Goal: Task Accomplishment & Management: Manage account settings

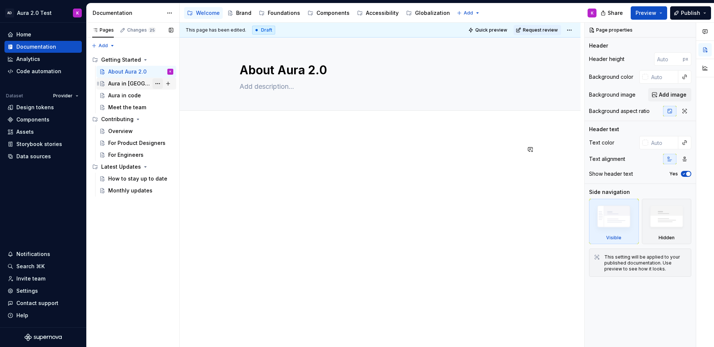
type textarea "*"
click at [249, 180] on div at bounding box center [380, 163] width 281 height 37
click at [26, 30] on div "Home" at bounding box center [42, 35] width 77 height 12
click at [27, 33] on div "Home" at bounding box center [23, 34] width 15 height 7
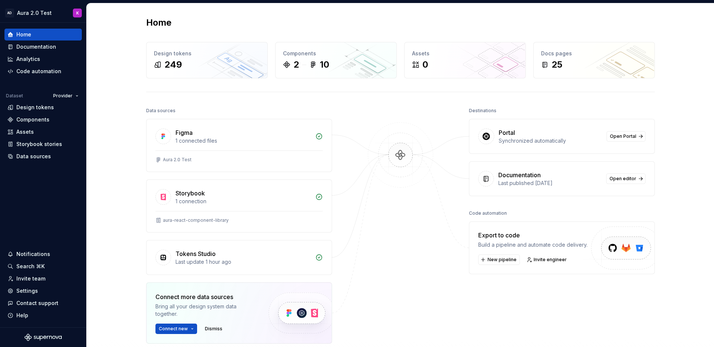
scroll to position [1, 0]
click at [40, 280] on div "Invite team" at bounding box center [30, 278] width 29 height 7
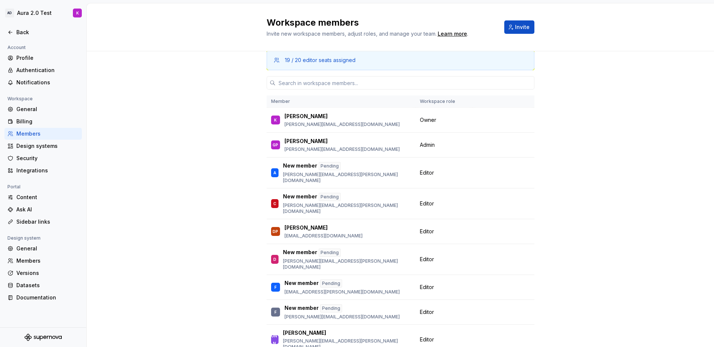
scroll to position [16, 0]
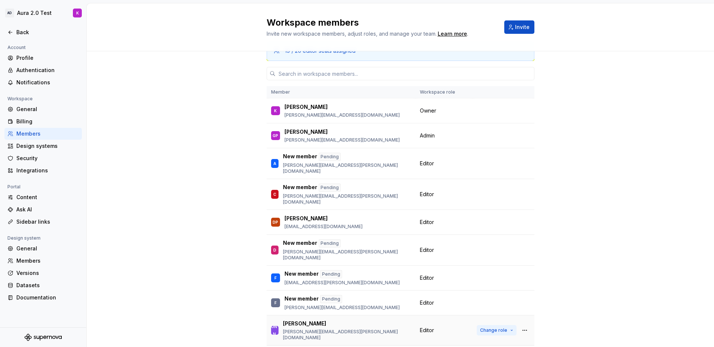
click at [484, 328] on span "Change role" at bounding box center [493, 331] width 27 height 6
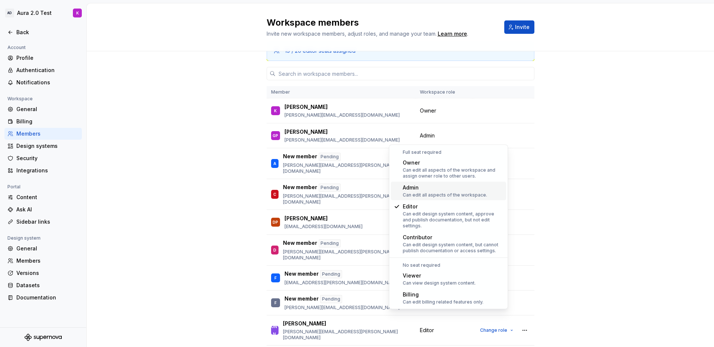
click at [430, 188] on div "Admin" at bounding box center [445, 187] width 84 height 7
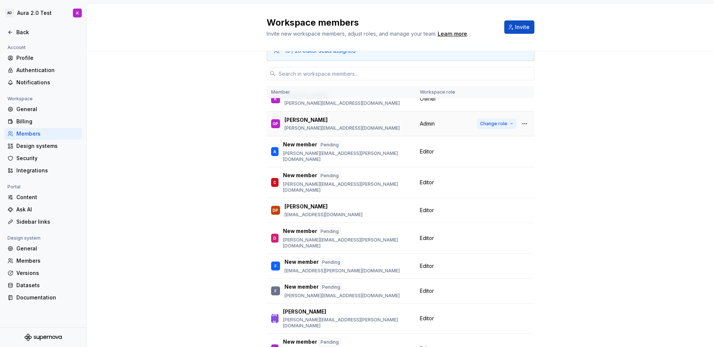
scroll to position [13, 0]
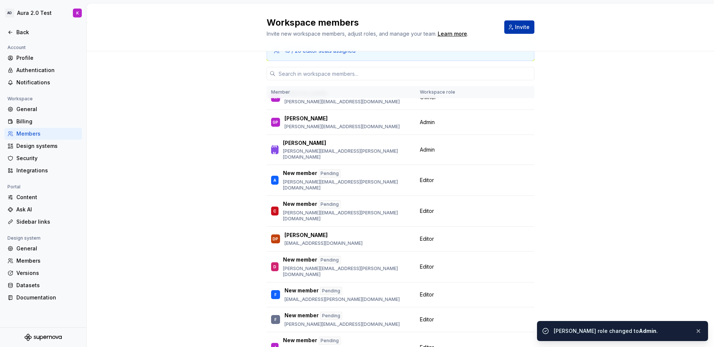
click at [519, 26] on span "Invite" at bounding box center [522, 26] width 15 height 7
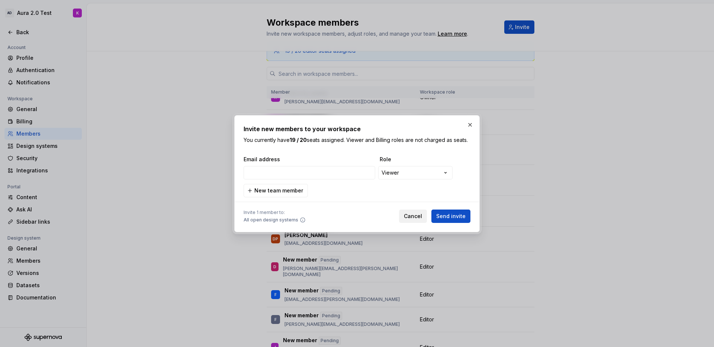
click at [413, 215] on span "Cancel" at bounding box center [413, 216] width 18 height 7
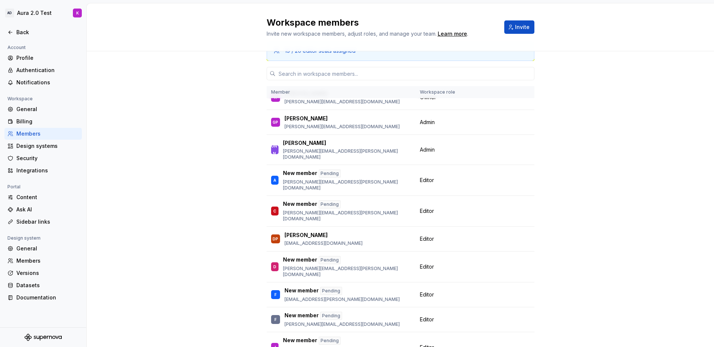
click at [228, 243] on div "19 / 20 editor seats assigned Member Workspace role K [PERSON_NAME] [PERSON_NAM…" at bounding box center [401, 207] width 628 height 344
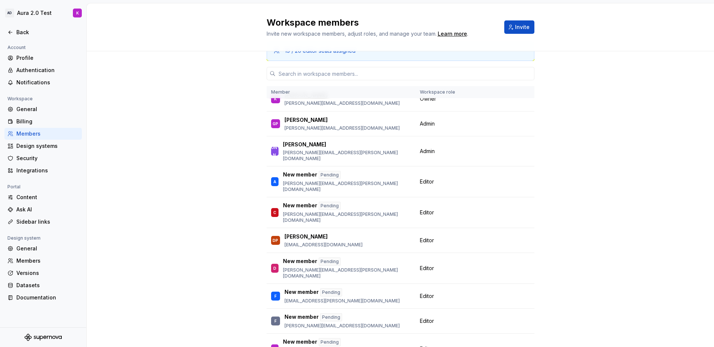
scroll to position [0, 0]
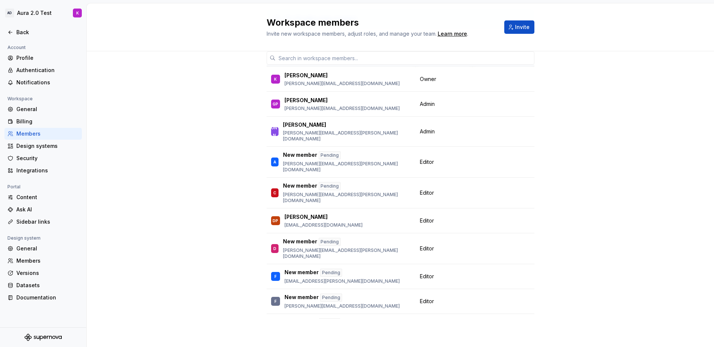
click at [197, 131] on div "19 / 20 editor seats assigned Member Workspace role K [PERSON_NAME] [PERSON_NAM…" at bounding box center [401, 175] width 628 height 344
